Goal: Navigation & Orientation: Find specific page/section

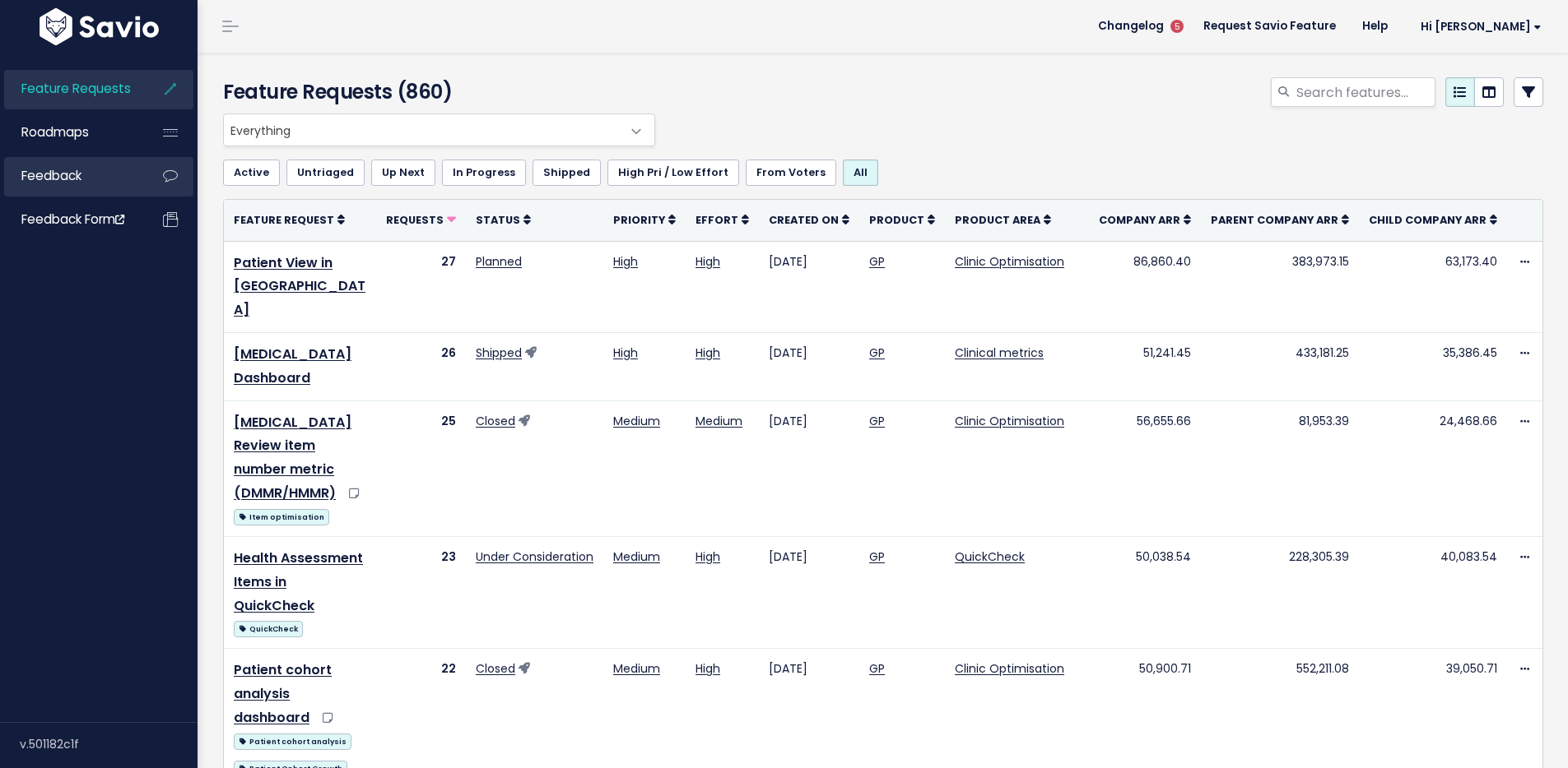
click at [79, 175] on span "Feedback" at bounding box center [51, 175] width 60 height 17
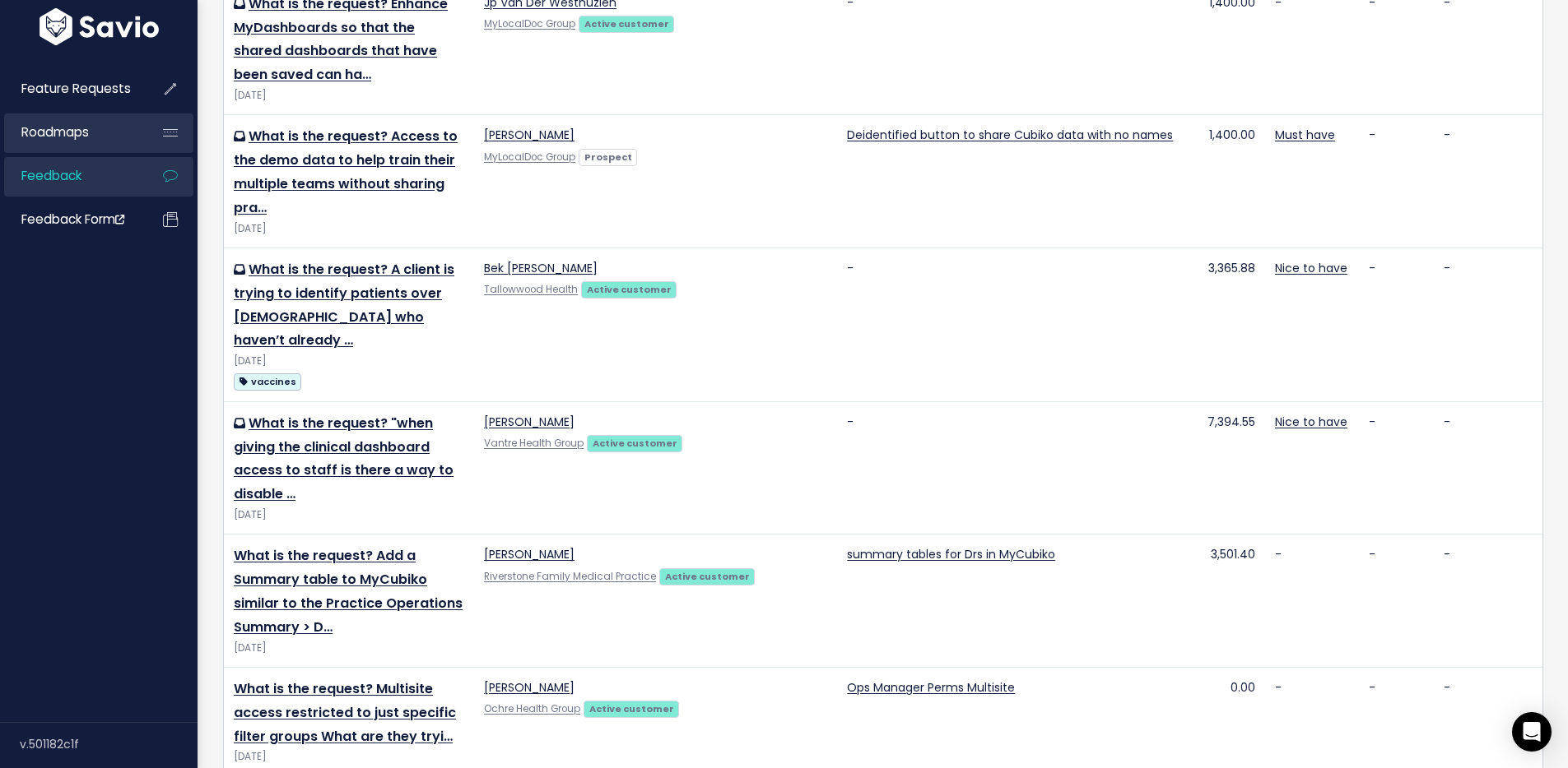
scroll to position [329, 0]
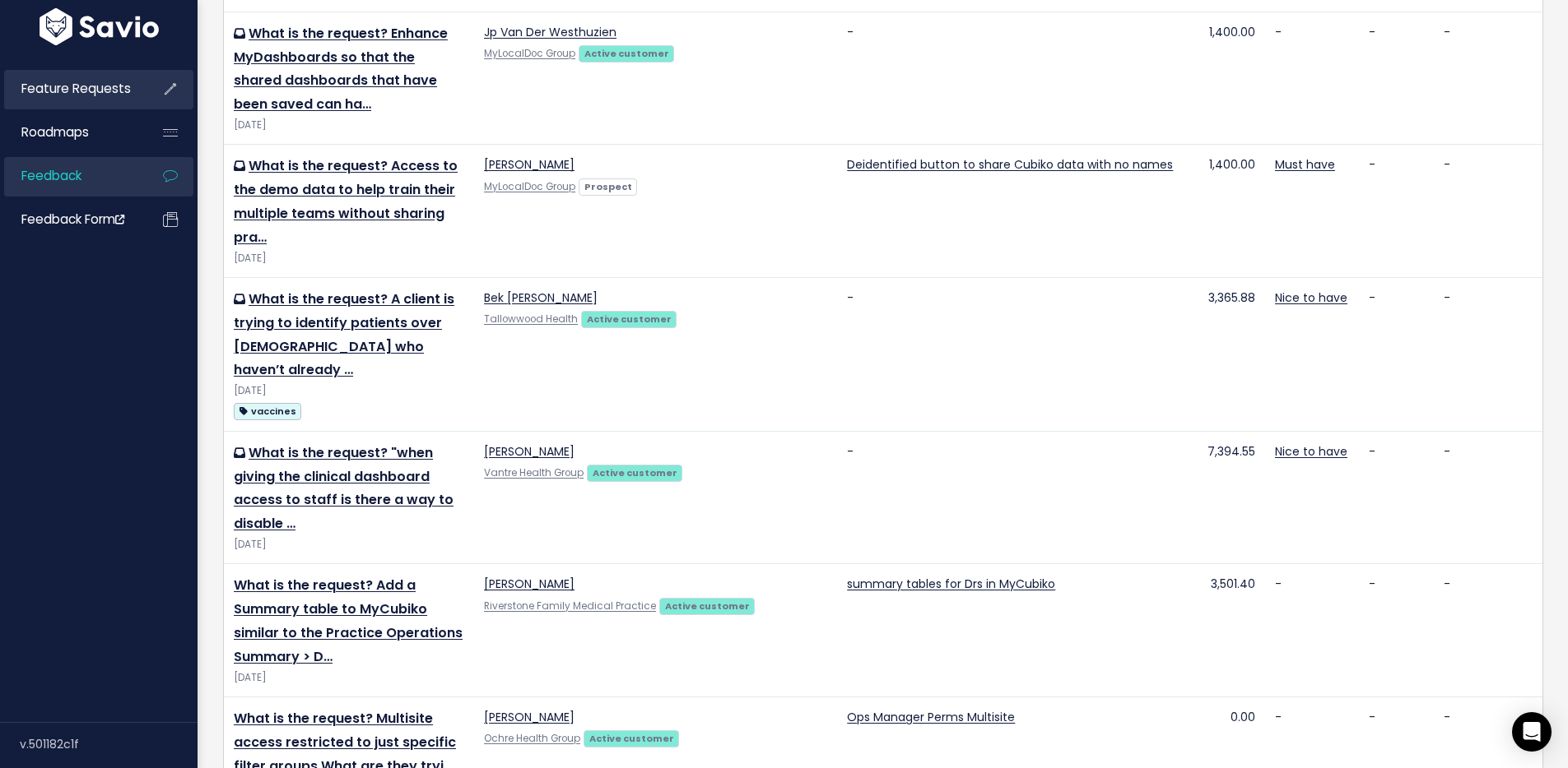
click at [60, 98] on link "Feature Requests" at bounding box center [71, 89] width 133 height 38
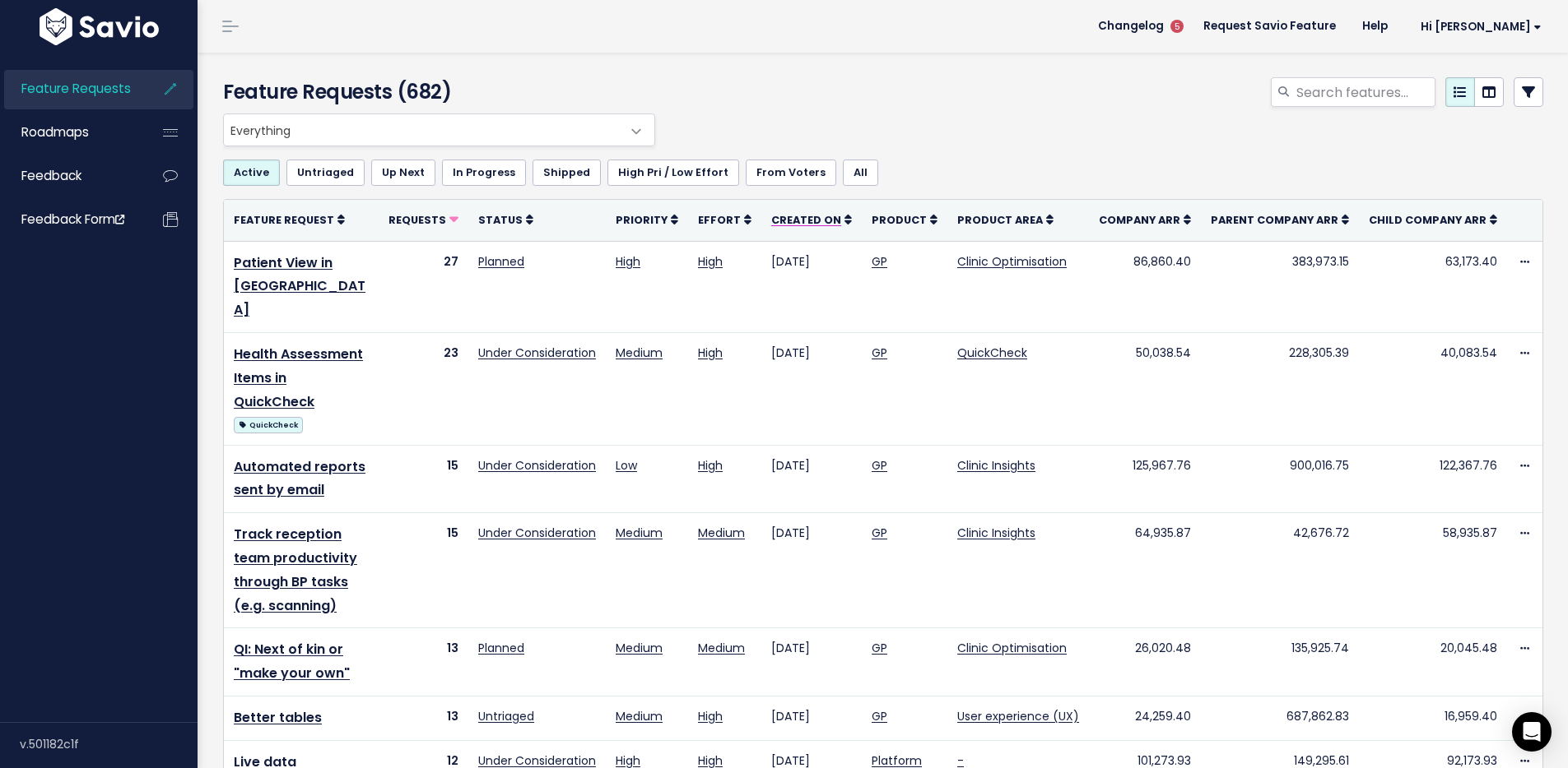
click at [852, 214] on icon at bounding box center [848, 219] width 7 height 12
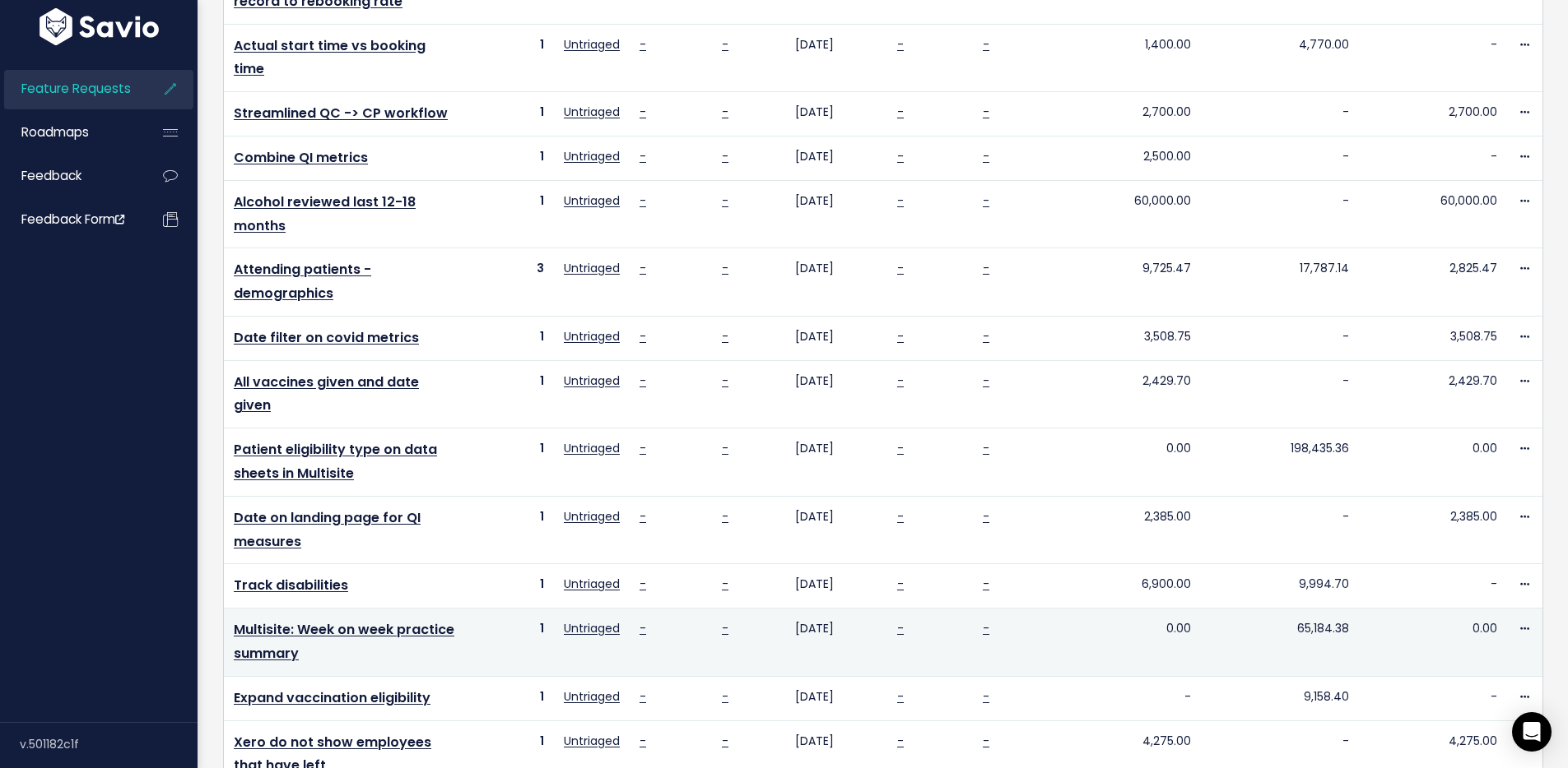
scroll to position [585, 0]
